Goal: Task Accomplishment & Management: Use online tool/utility

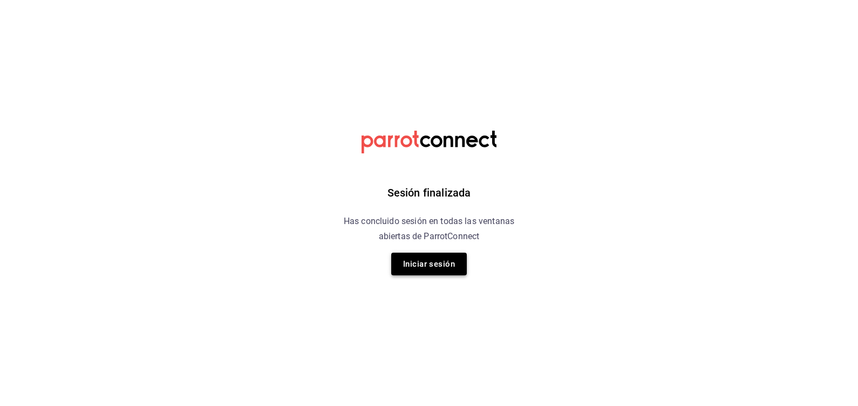
click at [411, 258] on button "Iniciar sesión" at bounding box center [429, 264] width 76 height 23
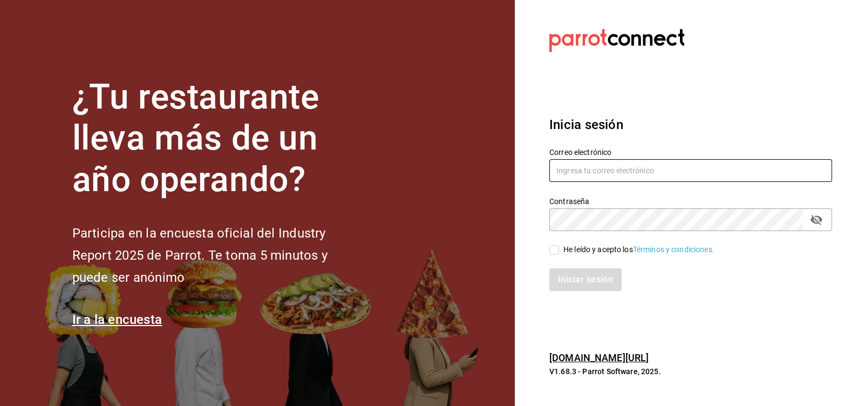
click at [604, 180] on input "text" at bounding box center [691, 170] width 283 height 23
type input "fittasteroma@gmail.com"
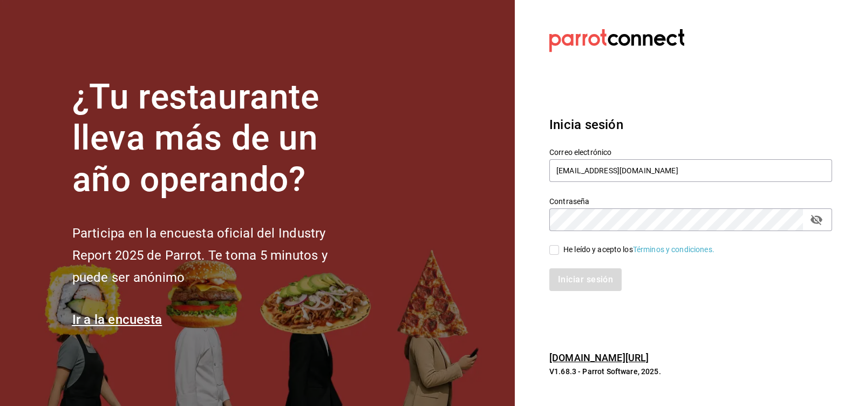
click at [557, 254] on input "He leído y acepto los Términos y condiciones." at bounding box center [555, 250] width 10 height 10
checkbox input "true"
click at [575, 278] on button "Iniciar sesión" at bounding box center [586, 279] width 73 height 23
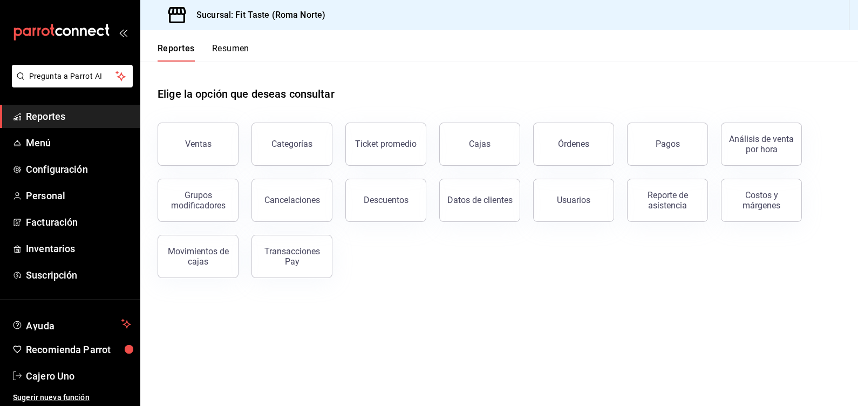
click at [224, 49] on button "Resumen" at bounding box center [230, 52] width 37 height 18
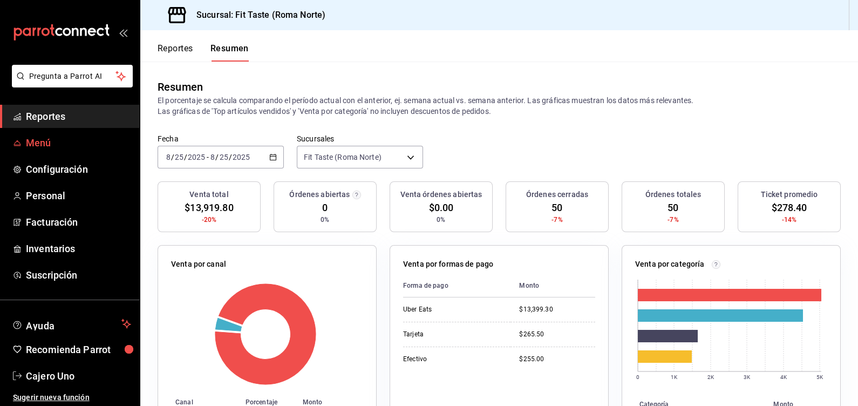
click at [37, 144] on span "Menú" at bounding box center [78, 142] width 105 height 15
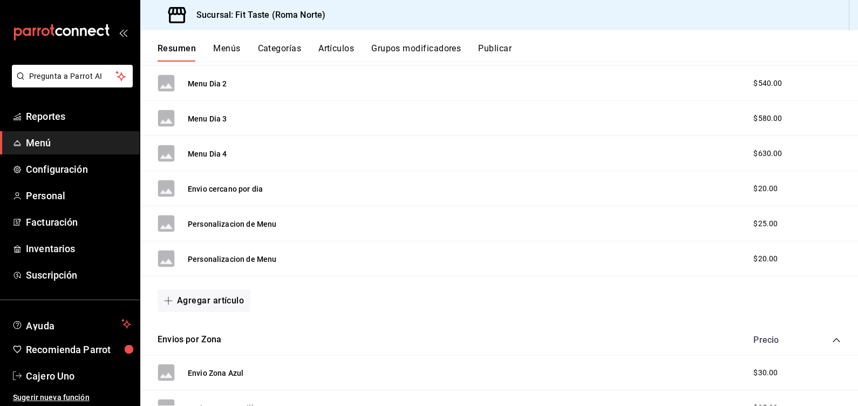
scroll to position [269, 0]
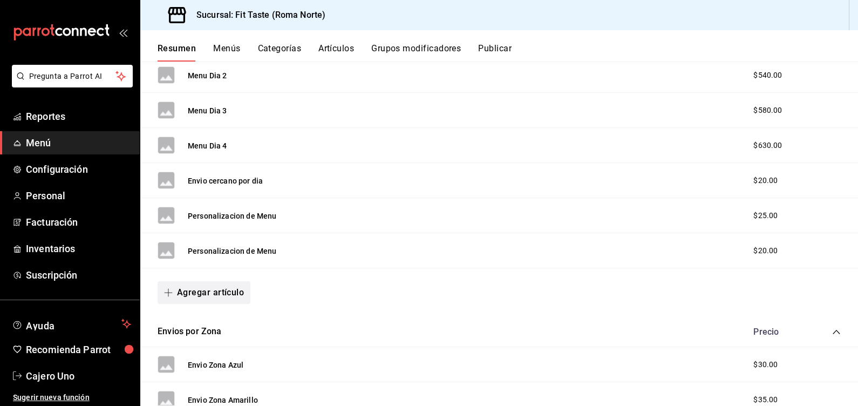
click at [203, 286] on button "Agregar artículo" at bounding box center [204, 292] width 93 height 23
click at [206, 344] on li "Artículo nuevo" at bounding box center [200, 347] width 85 height 26
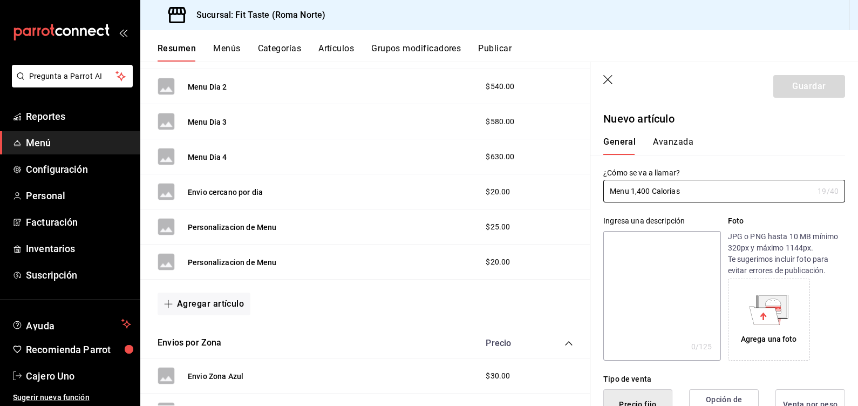
scroll to position [171, 0]
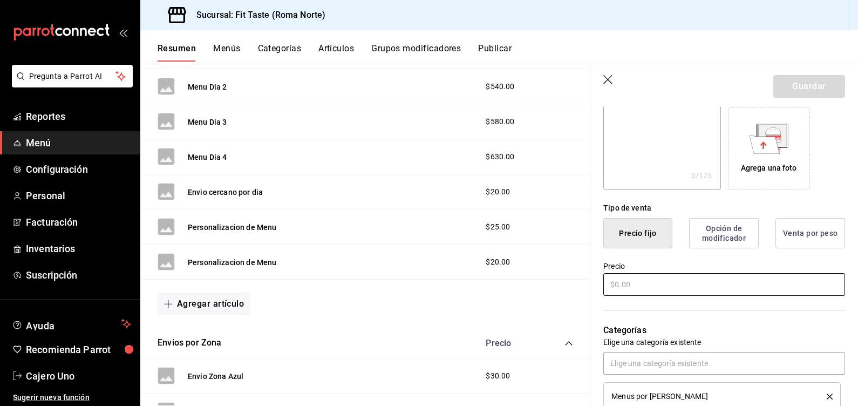
type input "Menu 1,400 Calorias"
click at [699, 282] on input "text" at bounding box center [725, 284] width 242 height 23
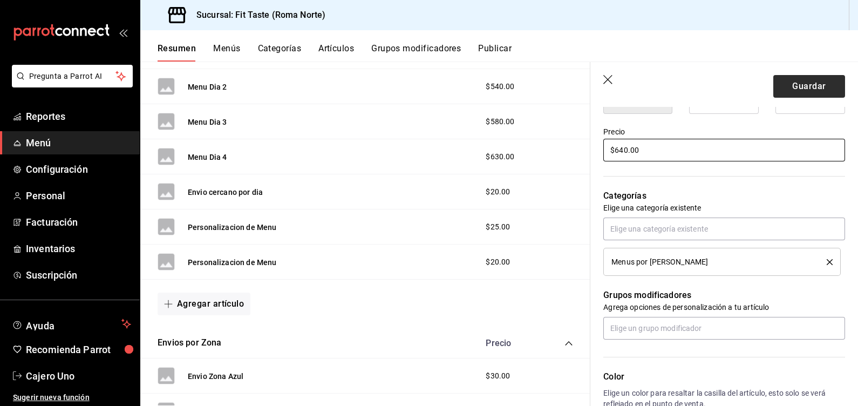
type input "$640.00"
click at [795, 76] on button "Guardar" at bounding box center [810, 86] width 72 height 23
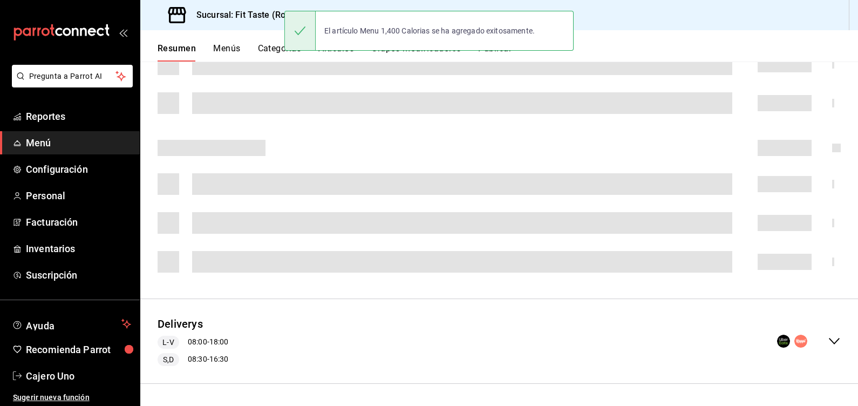
scroll to position [258, 0]
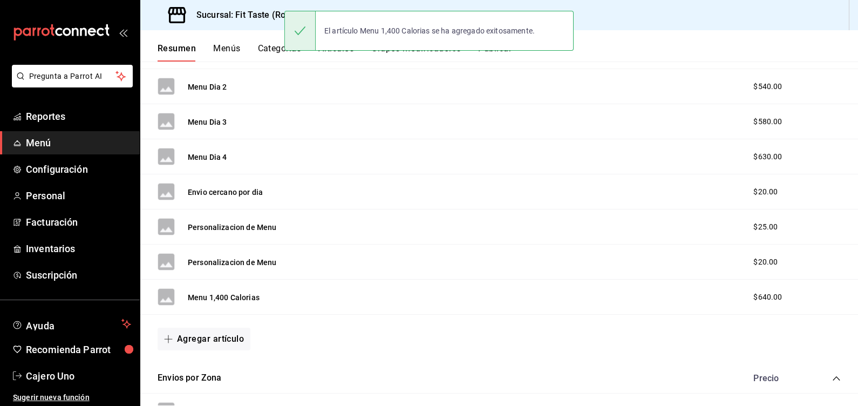
click at [26, 138] on span "Menú" at bounding box center [78, 142] width 105 height 15
